Goal: Information Seeking & Learning: Understand process/instructions

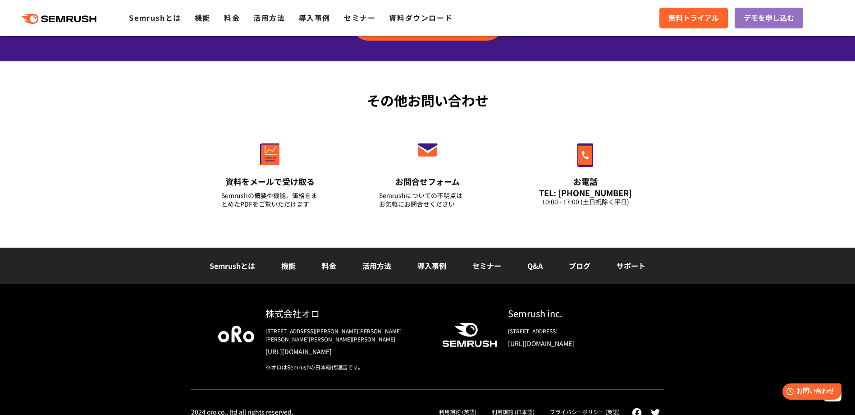
scroll to position [3151, 0]
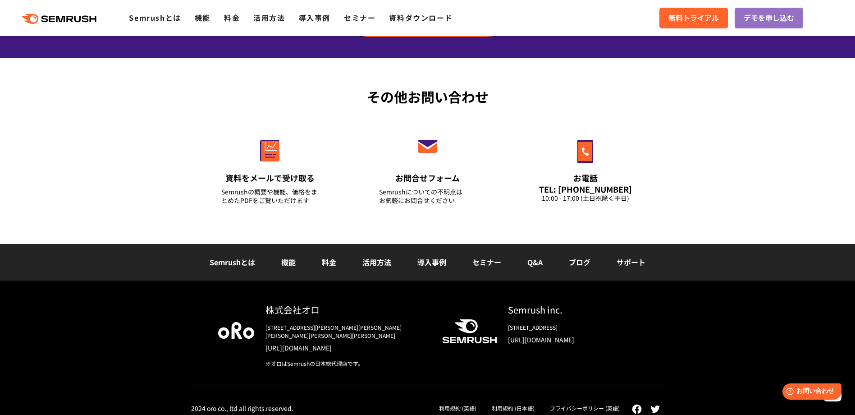
click at [380, 266] on link "活用方法" at bounding box center [376, 262] width 29 height 11
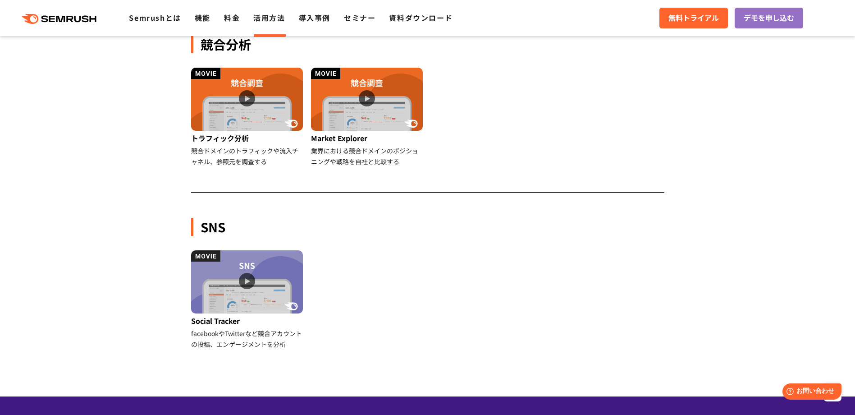
scroll to position [817, 0]
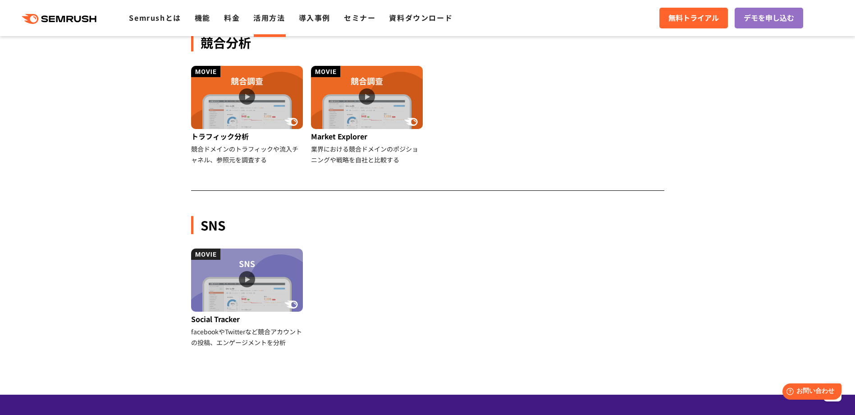
drag, startPoint x: 450, startPoint y: 357, endPoint x: 456, endPoint y: 357, distance: 5.9
click at [450, 357] on ul "Social Tracker facebookやTwitterなど競合アカウントの投稿、エンゲージメントを分析" at bounding box center [428, 305] width 481 height 114
click at [280, 262] on img at bounding box center [247, 279] width 112 height 63
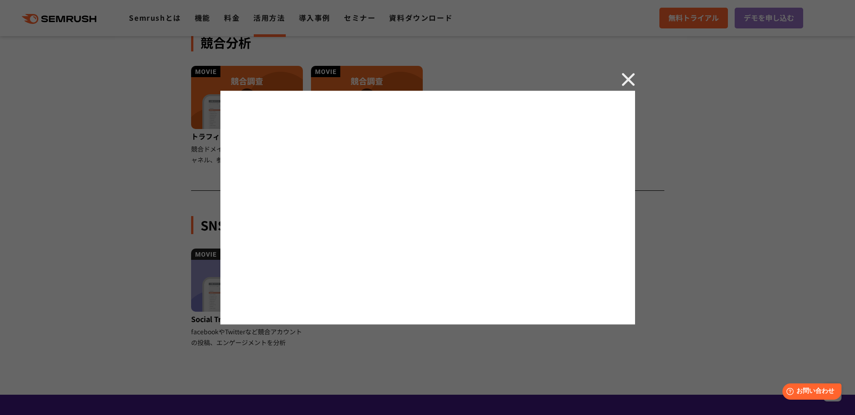
click at [627, 75] on img at bounding box center [629, 80] width 14 height 14
